Goal: Task Accomplishment & Management: Complete application form

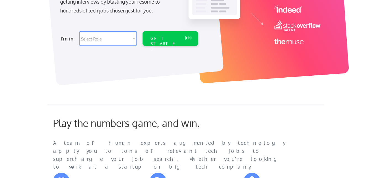
scroll to position [105, 0]
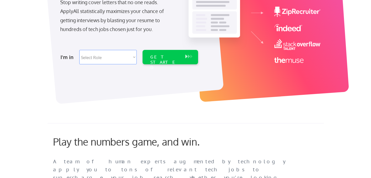
click at [124, 58] on select "Select Role Software Engineering Product Management Customer Success Sales UI/U…" at bounding box center [108, 57] width 58 height 14
select select ""sales0""
click at [79, 50] on select "Select Role Software Engineering Product Management Customer Success Sales UI/U…" at bounding box center [108, 57] width 58 height 14
select select ""sales0""
click at [173, 60] on div "GET STARTED" at bounding box center [165, 57] width 35 height 14
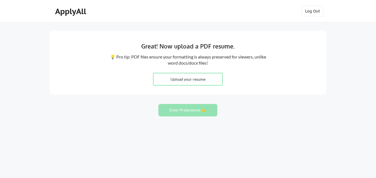
click at [188, 77] on input "file" at bounding box center [187, 79] width 69 height 12
type input "C:\fakepath\Rebecca Anderson Resume 2025.docx"
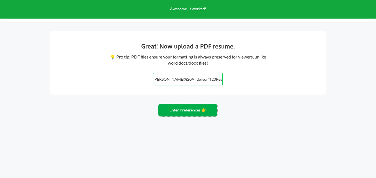
click at [200, 114] on button "Enter Preferences 👉" at bounding box center [187, 110] width 59 height 12
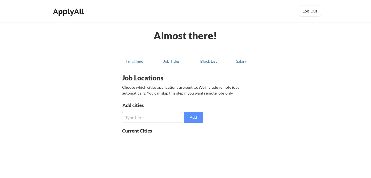
click at [158, 119] on input "input" at bounding box center [152, 116] width 60 height 11
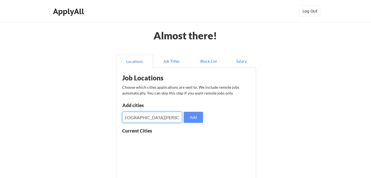
scroll to position [0, 56]
type input "Dallas, Houston, Charlotte, Charleston, Savannah, Florida"
click at [192, 119] on button "Add" at bounding box center [193, 116] width 19 height 11
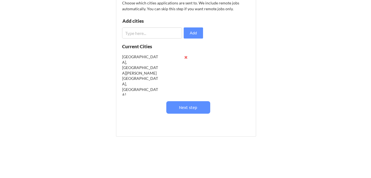
scroll to position [85, 0]
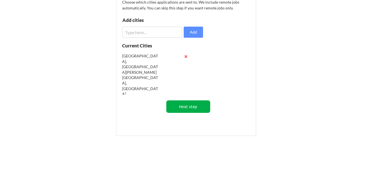
click at [181, 107] on button "Next step" at bounding box center [188, 106] width 44 height 12
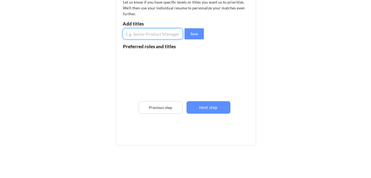
click at [145, 34] on input "input" at bounding box center [153, 33] width 60 height 11
type input "Account Executive, Regional Sales Manager, Regional Account Director, Director …"
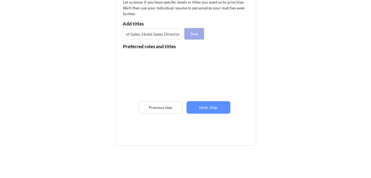
click at [195, 32] on button "Save" at bounding box center [194, 33] width 19 height 11
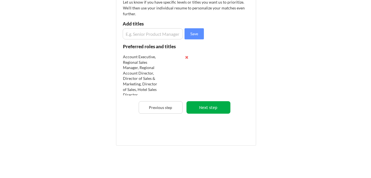
click at [209, 109] on button "Next step" at bounding box center [209, 107] width 44 height 12
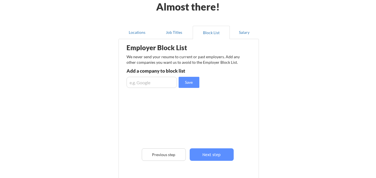
scroll to position [53, 0]
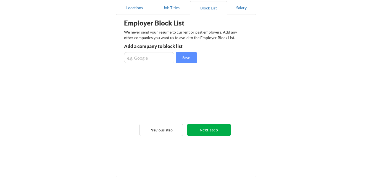
click at [217, 127] on button "Next step" at bounding box center [209, 129] width 44 height 12
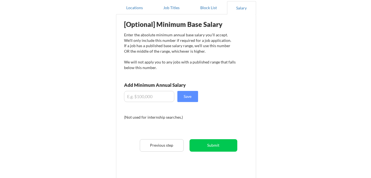
click at [144, 99] on input "input" at bounding box center [149, 96] width 50 height 11
type input "$85,000"
click at [189, 97] on button "Save" at bounding box center [188, 96] width 21 height 11
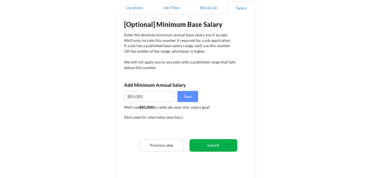
click at [221, 149] on button "Submit" at bounding box center [214, 145] width 48 height 12
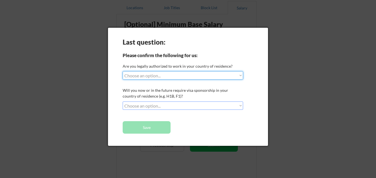
click at [172, 77] on select "Choose an option... Yes, I am a US Citizen Yes, I am a Canadian Citizen Yes, I …" at bounding box center [182, 75] width 120 height 8
select select ""yes__i_am_a_us_citizen""
click at [122, 71] on select "Choose an option... Yes, I am a US Citizen Yes, I am a Canadian Citizen Yes, I …" at bounding box center [182, 75] width 120 height 8
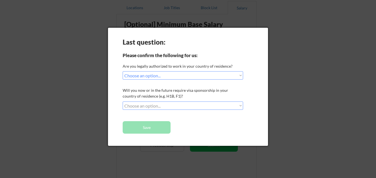
click at [174, 108] on select "Choose an option... No, I will not need sponsorship Yes, I will need sponsorship" at bounding box center [182, 105] width 120 height 8
select select ""no__i_will_not_need_sponsorship""
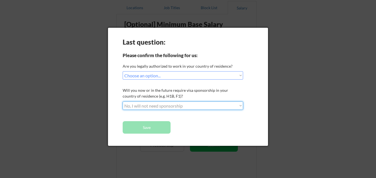
click at [122, 101] on select "Choose an option... No, I will not need sponsorship Yes, I will need sponsorship" at bounding box center [182, 105] width 120 height 8
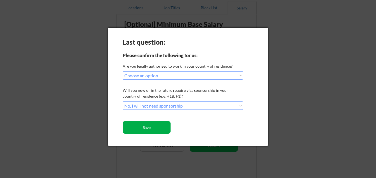
click at [144, 126] on button "Save" at bounding box center [146, 127] width 48 height 12
